Goal: Task Accomplishment & Management: Manage account settings

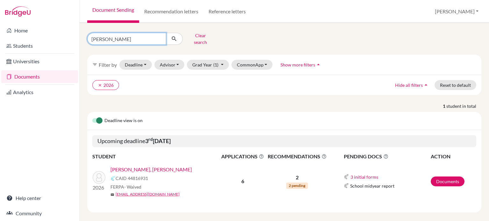
click at [158, 37] on input "lee yan" at bounding box center [126, 39] width 79 height 12
click at [195, 38] on button "Clear search" at bounding box center [200, 39] width 35 height 17
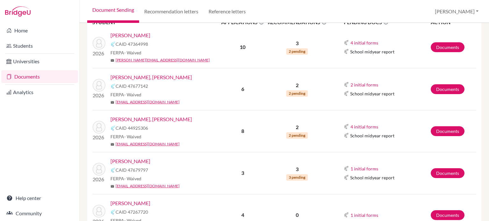
scroll to position [34, 0]
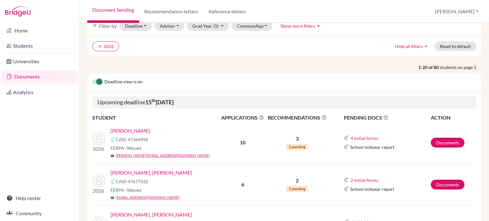
click at [145, 133] on link "Anderson, Soren" at bounding box center [130, 131] width 40 height 8
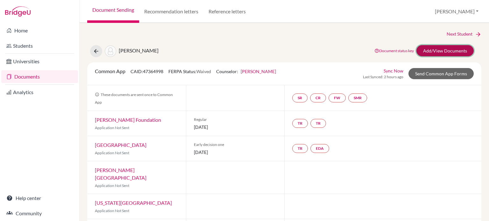
click at [443, 49] on link "Add/View Documents" at bounding box center [444, 50] width 57 height 11
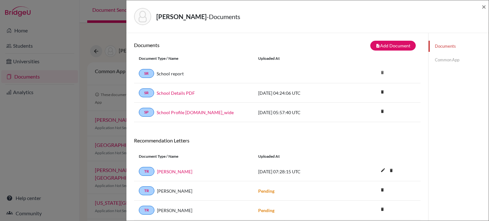
scroll to position [33, 0]
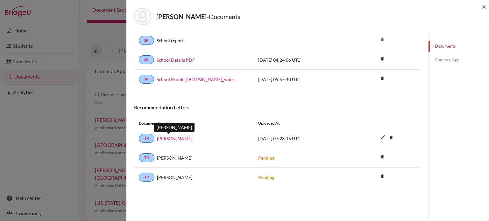
click at [173, 136] on link "Grace Riffey" at bounding box center [174, 138] width 35 height 7
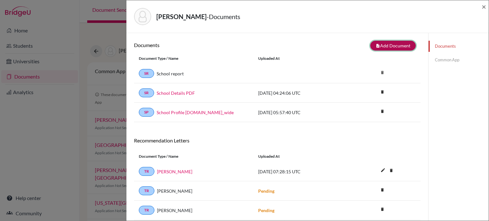
click at [403, 45] on button "note_add Add Document" at bounding box center [392, 46] width 45 height 10
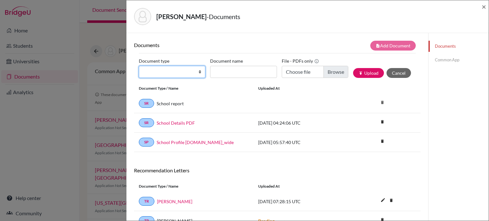
click at [184, 71] on select "Change explanation for Common App reports Counselor recommendation Internationa…" at bounding box center [172, 72] width 66 height 12
select select "4"
click at [139, 66] on select "Change explanation for Common App reports Counselor recommendation Internationa…" at bounding box center [172, 72] width 66 height 12
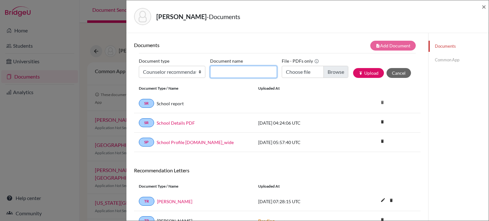
click at [256, 68] on input "Document name" at bounding box center [243, 72] width 66 height 12
type input "O"
type input "LOR (A. Jones)"
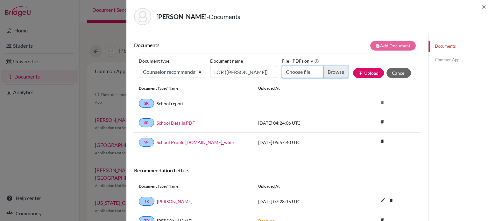
click at [333, 73] on input "Choose file" at bounding box center [315, 72] width 66 height 12
type input "C:\fakepath\LOR - Soren Anderson (A. Jones).docx.pdf"
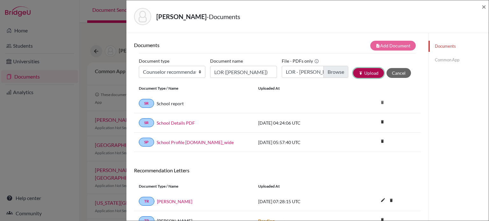
click at [365, 71] on button "publish Upload" at bounding box center [368, 73] width 31 height 10
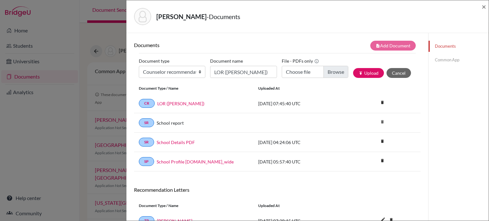
click at [453, 59] on link "Common App" at bounding box center [458, 59] width 60 height 11
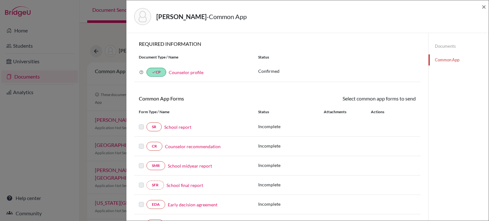
click at [185, 72] on link "Counselor profile" at bounding box center [186, 72] width 35 height 5
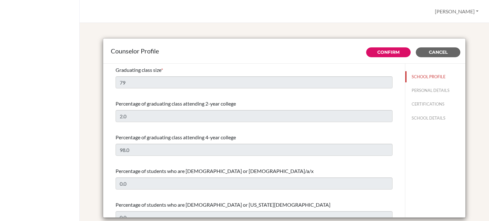
select select "0"
select select "332534"
click at [432, 89] on button "PERSONAL DETAILS" at bounding box center [435, 90] width 60 height 11
type input "[PERSON_NAME]"
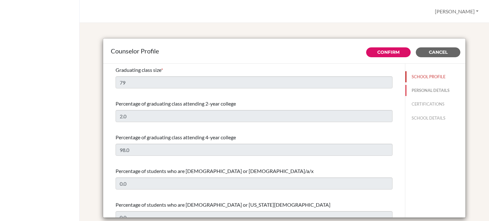
type input "Advisor"
type input "60.1118660690"
type input "[EMAIL_ADDRESS][DOMAIN_NAME]"
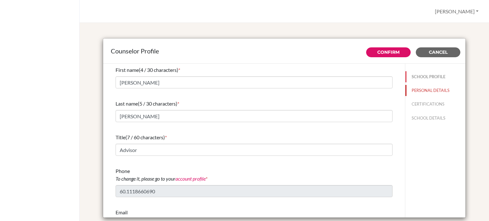
click at [422, 78] on button "SCHOOL PROFILE" at bounding box center [435, 76] width 60 height 11
type input "79"
type input "2.0"
type input "98.0"
type input "0.0"
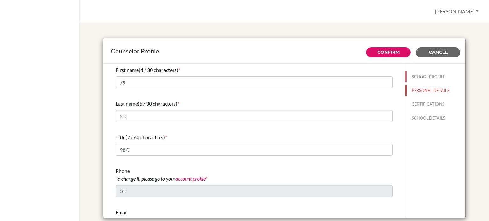
type input "0.0"
select select "0"
select select "332534"
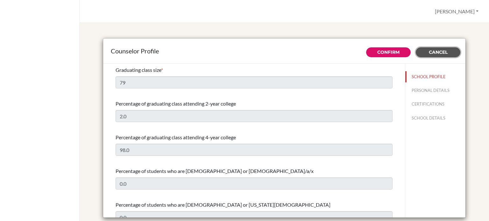
click at [430, 56] on button "Cancel" at bounding box center [438, 52] width 45 height 10
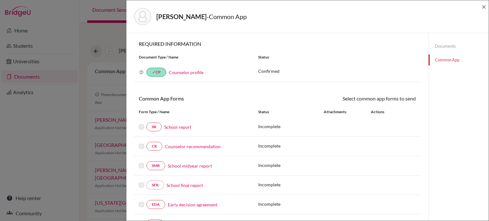
click at [443, 48] on link "Documents" at bounding box center [458, 46] width 60 height 11
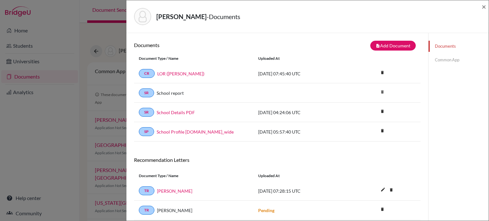
click at [486, 7] on div "Anderson, Soren - Documents ×" at bounding box center [307, 16] width 362 height 33
click at [484, 7] on span "×" at bounding box center [483, 6] width 4 height 9
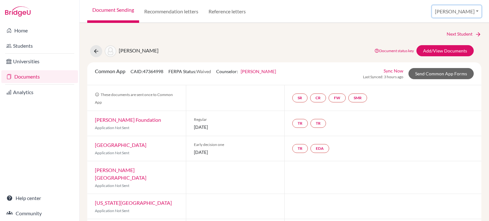
click at [468, 9] on button "[PERSON_NAME]" at bounding box center [456, 11] width 49 height 12
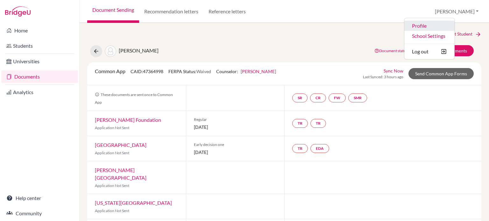
click at [454, 28] on link "Profile" at bounding box center [429, 26] width 50 height 10
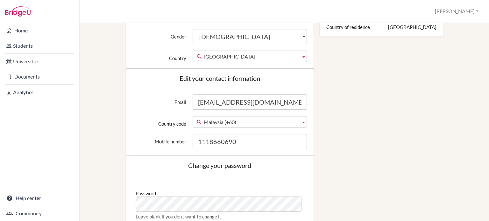
scroll to position [127, 0]
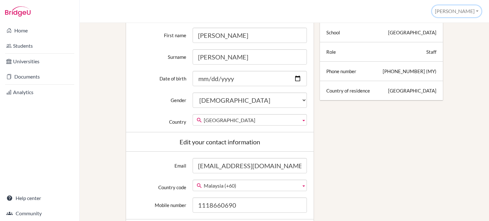
click at [470, 12] on button "[PERSON_NAME]" at bounding box center [456, 11] width 49 height 12
click at [451, 38] on link "School Settings" at bounding box center [455, 36] width 50 height 10
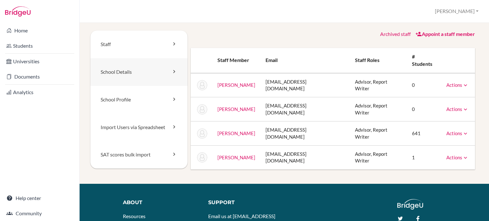
click at [133, 71] on link "School Details" at bounding box center [138, 72] width 97 height 28
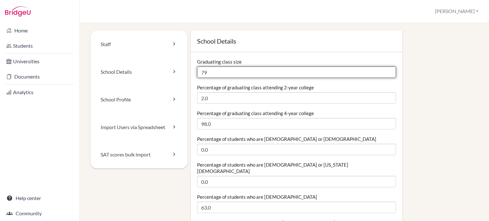
click at [229, 71] on input "79" at bounding box center [296, 71] width 199 height 11
type input "74"
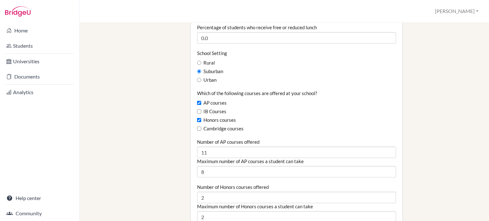
scroll to position [382, 0]
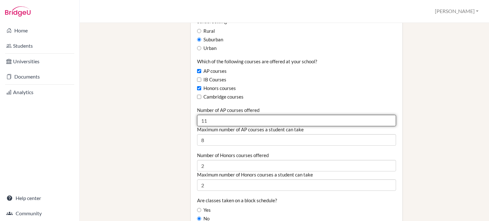
click at [231, 115] on input "11" at bounding box center [296, 120] width 199 height 11
type input "17"
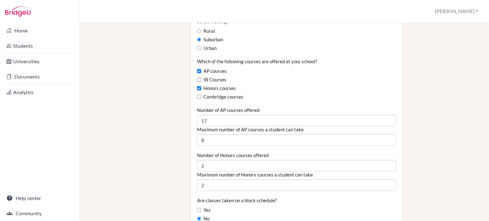
click at [342, 76] on div "IB Courses" at bounding box center [296, 79] width 199 height 7
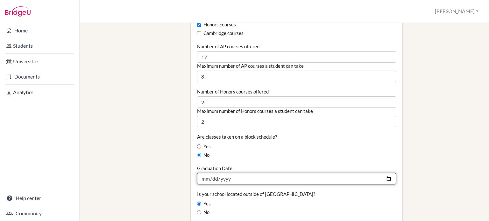
click at [283, 174] on input "2024-06-05" at bounding box center [296, 178] width 199 height 11
click at [281, 174] on input "2024-06-05" at bounding box center [296, 178] width 199 height 11
click at [387, 173] on input "2024-06-05" at bounding box center [296, 178] width 199 height 11
click at [384, 173] on input "2024-06-04" at bounding box center [296, 178] width 199 height 11
type input "2026-06-04"
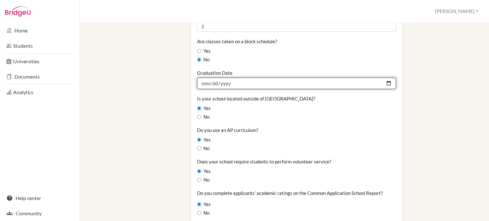
scroll to position [605, 0]
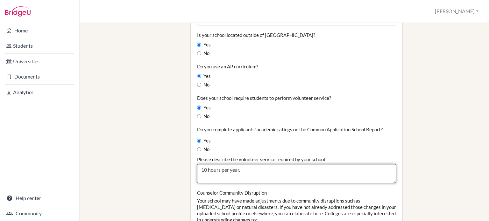
click at [275, 164] on textarea "10 hours per year." at bounding box center [296, 173] width 199 height 19
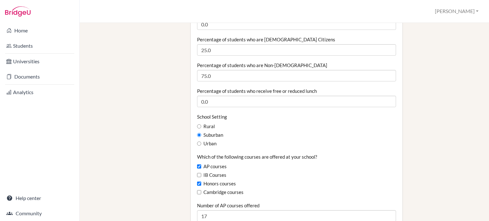
scroll to position [191, 0]
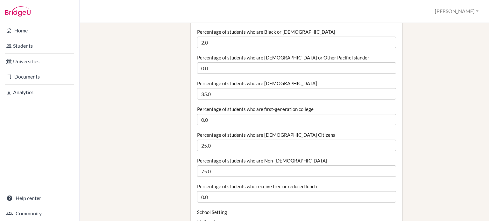
type textarea "10 hours for year at our school."
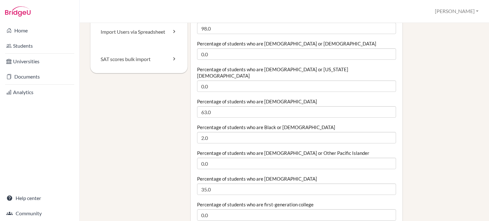
scroll to position [0, 0]
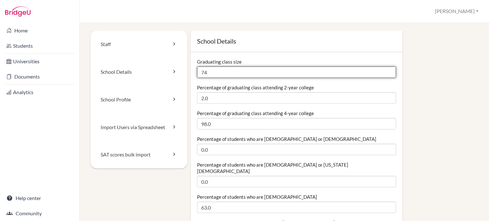
click at [228, 68] on input "74" at bounding box center [296, 71] width 199 height 11
type input "75"
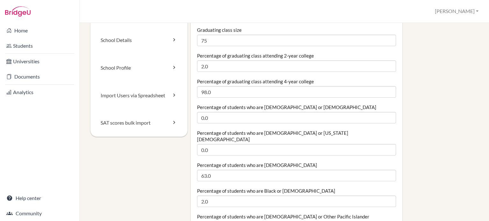
scroll to position [64, 0]
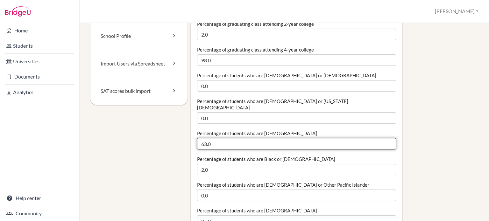
click at [242, 138] on input "63.0" at bounding box center [296, 143] width 199 height 11
type input "66.7"
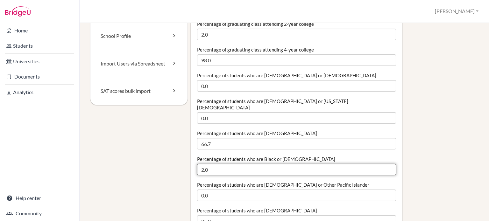
click at [242, 164] on input "2.0" at bounding box center [296, 169] width 199 height 11
type input "2"
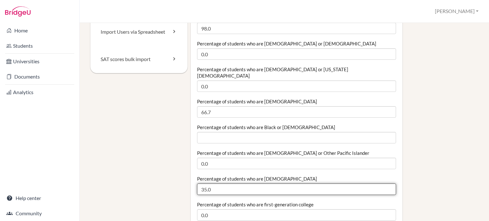
click at [252, 184] on input "35.0" at bounding box center [296, 189] width 199 height 11
type input "3"
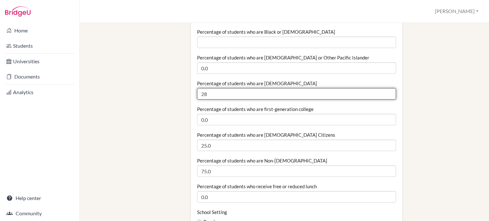
type input "28"
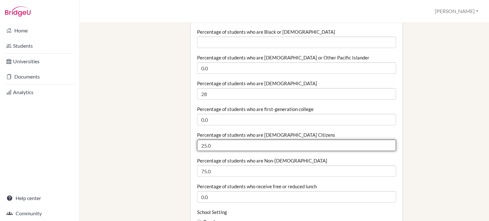
click at [240, 140] on input "25.0" at bounding box center [296, 145] width 199 height 11
type input "21.3"
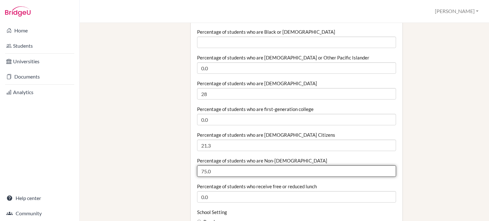
click at [241, 166] on input "75.0" at bounding box center [296, 170] width 199 height 11
drag, startPoint x: 241, startPoint y: 166, endPoint x: 197, endPoint y: 170, distance: 43.4
click at [197, 170] on input "75.0" at bounding box center [296, 170] width 199 height 11
type input "78.7"
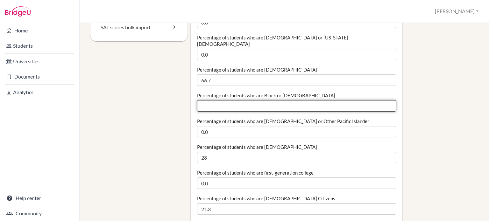
click at [319, 103] on input "Percentage of students who are Black or African American" at bounding box center [296, 105] width 199 height 11
type input "0"
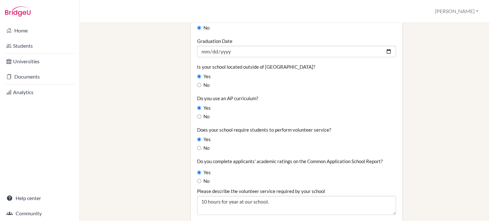
scroll to position [732, 0]
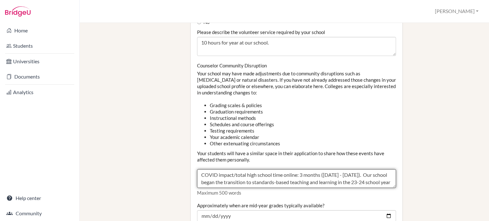
click at [332, 172] on textarea "COVID impact/total high school time online: 3 months (August - October 2021). O…" at bounding box center [296, 178] width 199 height 19
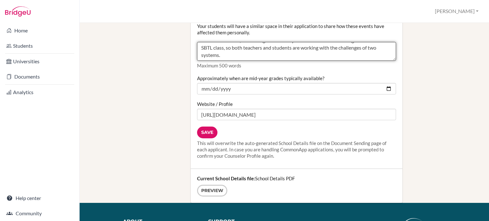
scroll to position [827, 0]
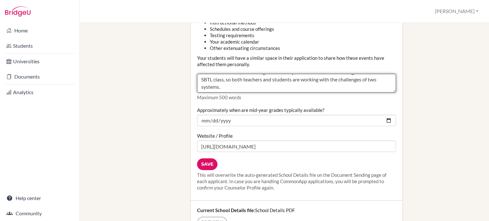
click at [341, 74] on textarea "COVID impact/total high school time online: 3 months (August - October 2021). O…" at bounding box center [296, 83] width 199 height 19
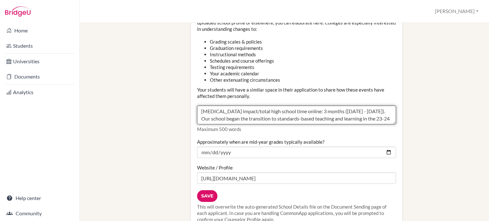
scroll to position [13, 0]
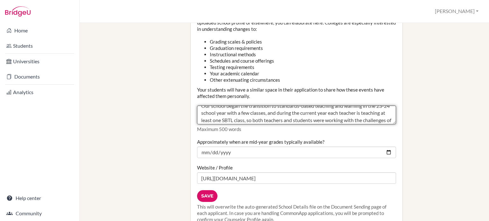
click at [283, 108] on textarea "COVID impact/total high school time online: 3 months (August - October 2021). O…" at bounding box center [296, 115] width 199 height 19
click at [355, 108] on textarea "COVID impact/total high school time online: 3 months (August - October 2021). O…" at bounding box center [296, 115] width 199 height 19
click at [371, 113] on textarea "COVID impact/total high school time online: 3 months (August - October 2021). O…" at bounding box center [296, 115] width 199 height 19
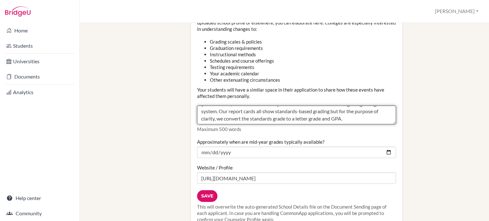
click at [220, 107] on textarea "COVID impact/total high school time online: 3 months (August - October 2021). O…" at bounding box center [296, 115] width 199 height 19
click at [273, 109] on textarea "COVID impact/total high school time online: 3 months (August - October 2021). O…" at bounding box center [296, 115] width 199 height 19
click at [272, 114] on textarea "COVID impact/total high school time online: 3 months (August - October 2021). O…" at bounding box center [296, 115] width 199 height 19
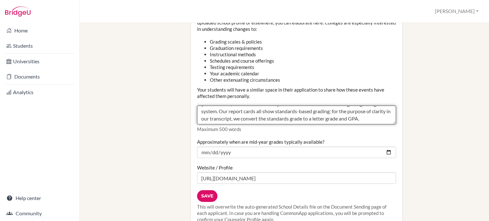
type textarea "COVID impact/total high school time online: 3 months (August - October 2021). O…"
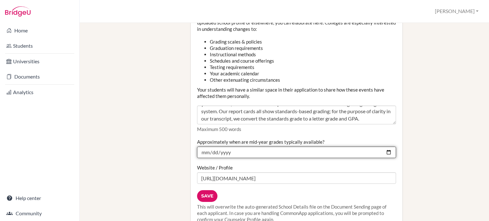
click at [384, 147] on input "2025-02-01" at bounding box center [296, 152] width 199 height 11
type input "2026-02-02"
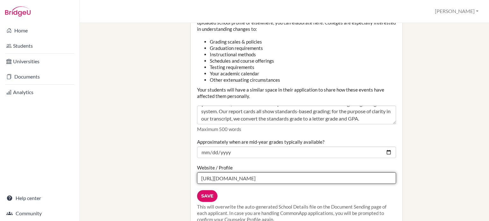
click at [295, 172] on input "https://www.dalat.org/web/ad-school-profile/" at bounding box center [296, 177] width 199 height 11
drag, startPoint x: 316, startPoint y: 170, endPoint x: 161, endPoint y: 159, distance: 155.3
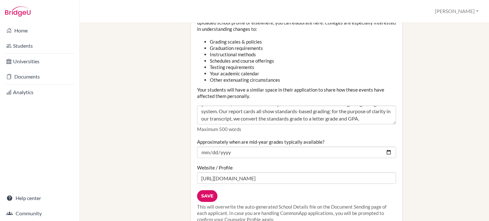
click at [213, 190] on input "Save" at bounding box center [207, 196] width 20 height 12
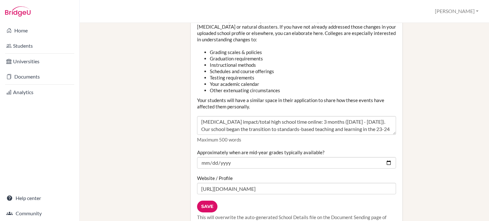
scroll to position [785, 0]
click at [204, 205] on input "Save" at bounding box center [207, 206] width 20 height 12
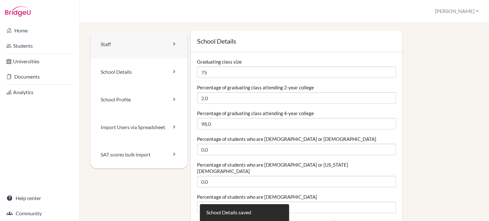
click at [134, 51] on link "Staff" at bounding box center [138, 45] width 97 height 28
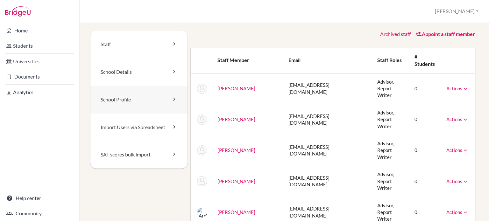
click at [139, 105] on link "School Profile" at bounding box center [138, 100] width 97 height 28
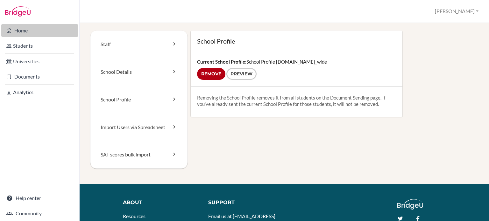
click at [28, 33] on link "Home" at bounding box center [39, 30] width 77 height 13
